Goal: Information Seeking & Learning: Check status

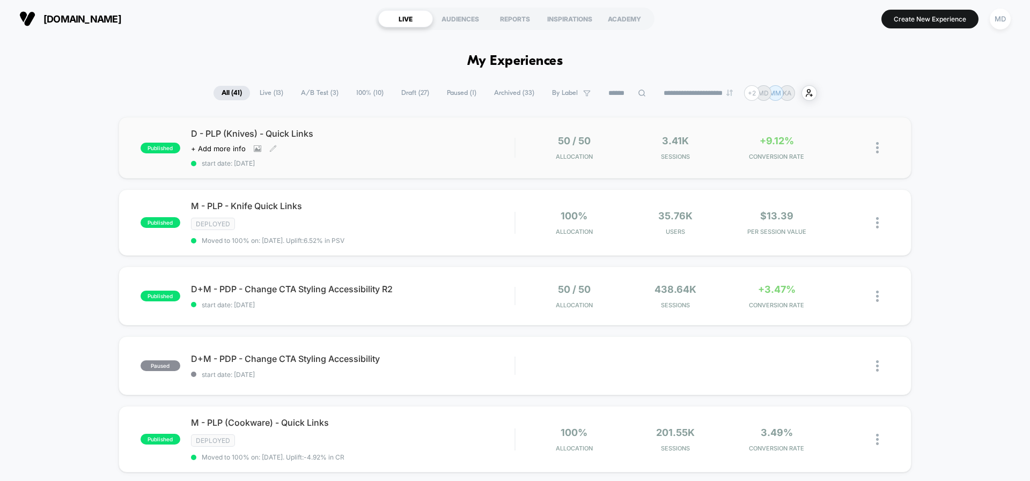
click at [429, 140] on div "D - PLP (Knives) - Quick Links Click to view images Click to edit experience de…" at bounding box center [353, 147] width 324 height 39
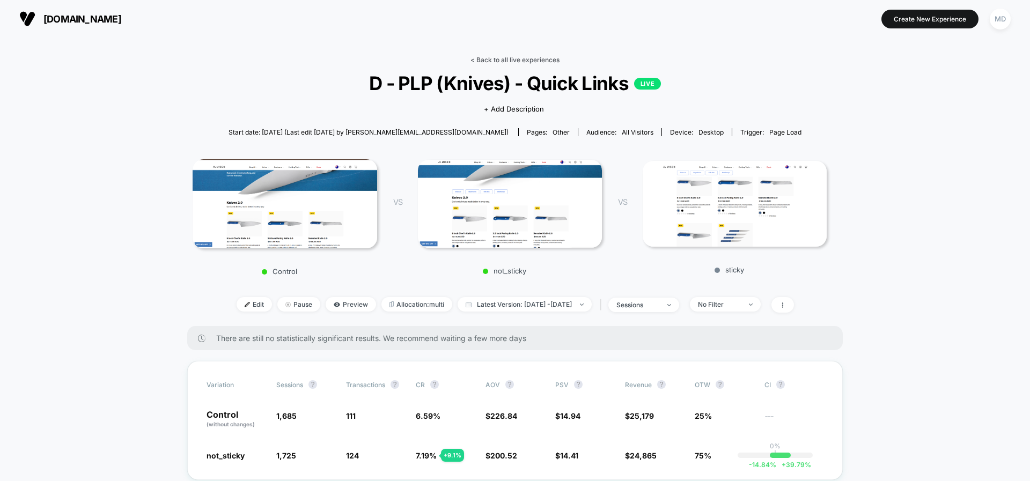
click at [485, 59] on link "< Back to all live experiences" at bounding box center [515, 60] width 89 height 8
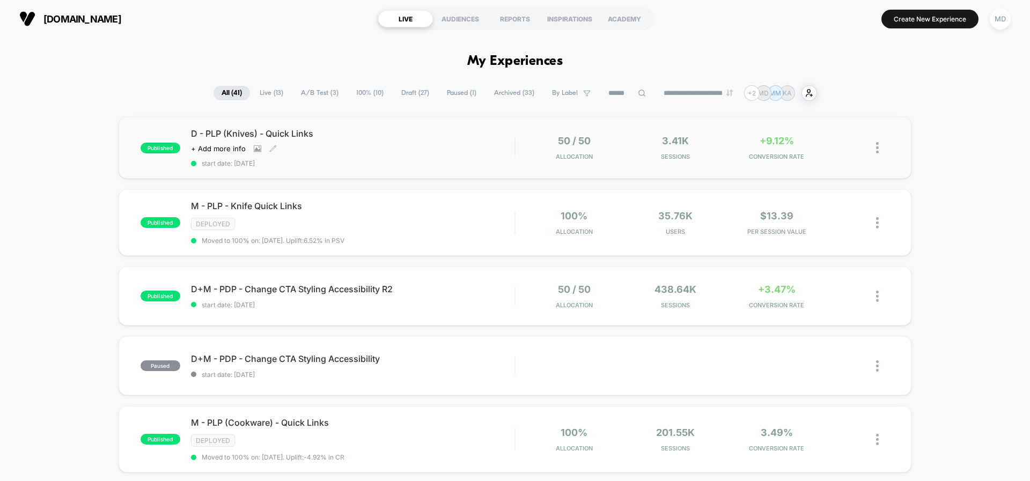
click at [437, 140] on div "D - PLP (Knives) - Quick Links Click to view images Click to edit experience de…" at bounding box center [353, 147] width 324 height 39
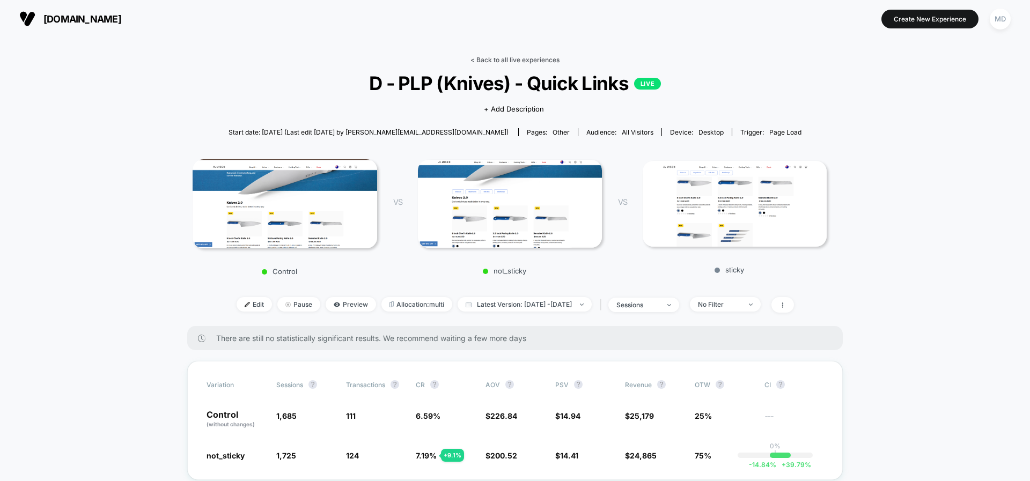
click at [491, 60] on link "< Back to all live experiences" at bounding box center [515, 60] width 89 height 8
